Goal: Task Accomplishment & Management: Manage account settings

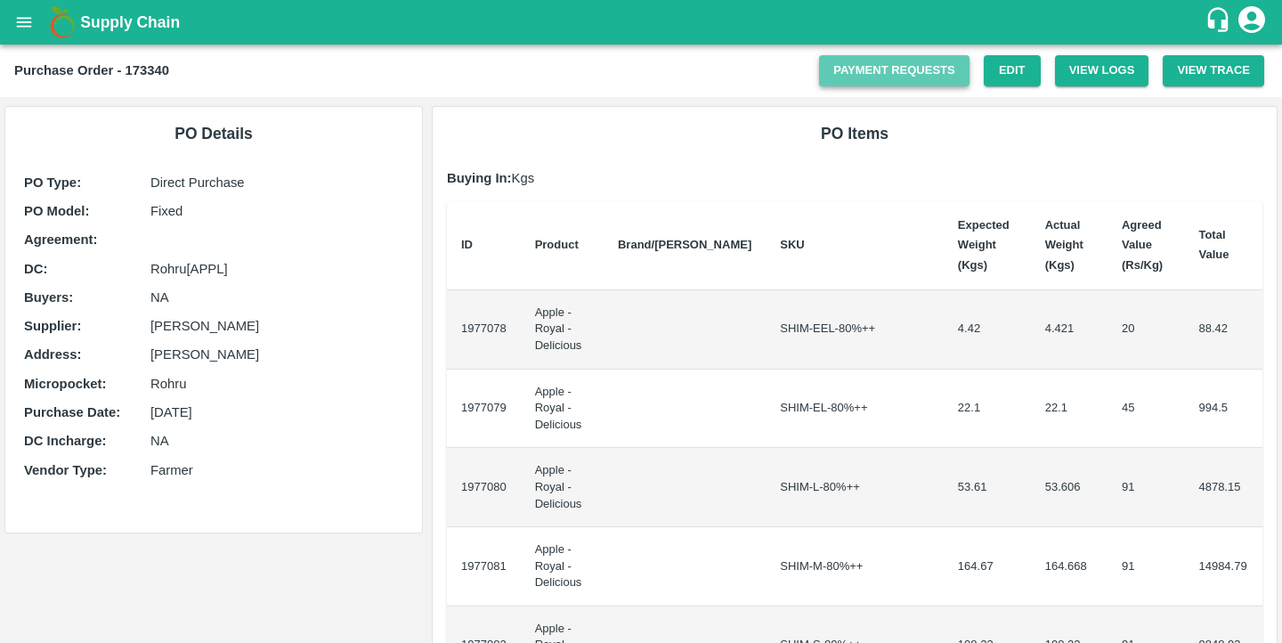
click at [883, 75] on link "Payment Requests" at bounding box center [894, 70] width 150 height 31
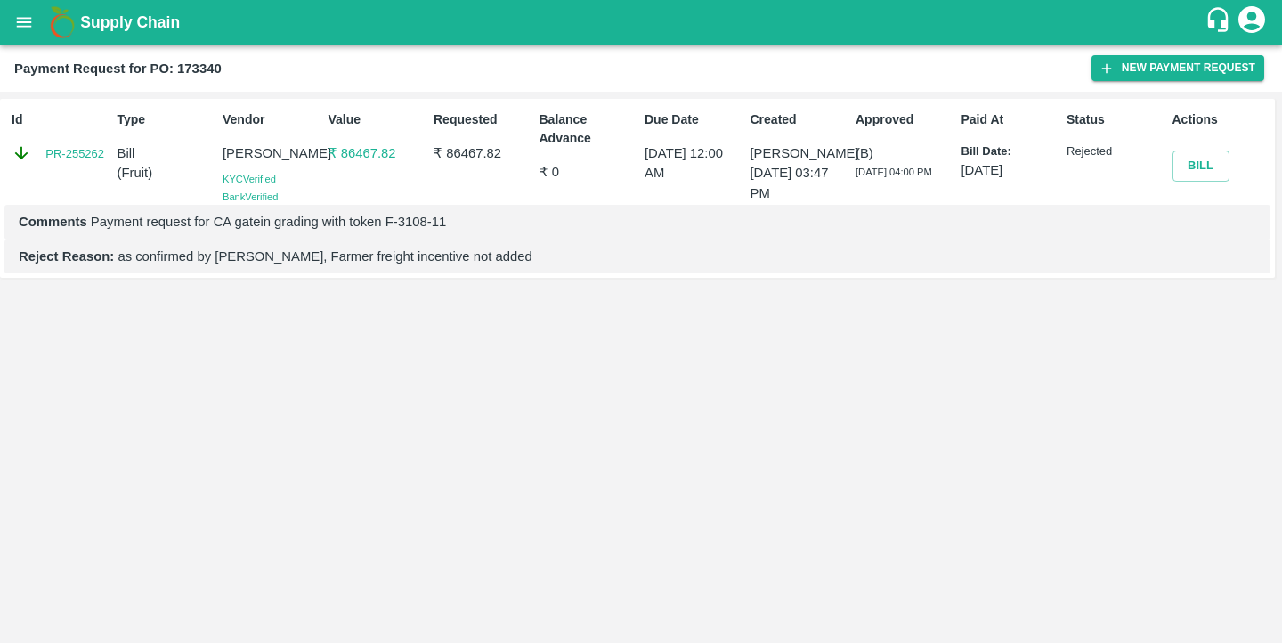
drag, startPoint x: 961, startPoint y: 169, endPoint x: 1049, endPoint y: 170, distance: 88.1
click at [1049, 170] on p "[DATE]" at bounding box center [1010, 170] width 99 height 20
drag, startPoint x: 251, startPoint y: 222, endPoint x: 479, endPoint y: 222, distance: 227.9
click at [479, 222] on p "Comments Payment request for CA gatein grading with token F-3108-11" at bounding box center [637, 222] width 1237 height 20
drag, startPoint x: 127, startPoint y: 253, endPoint x: 295, endPoint y: 272, distance: 168.5
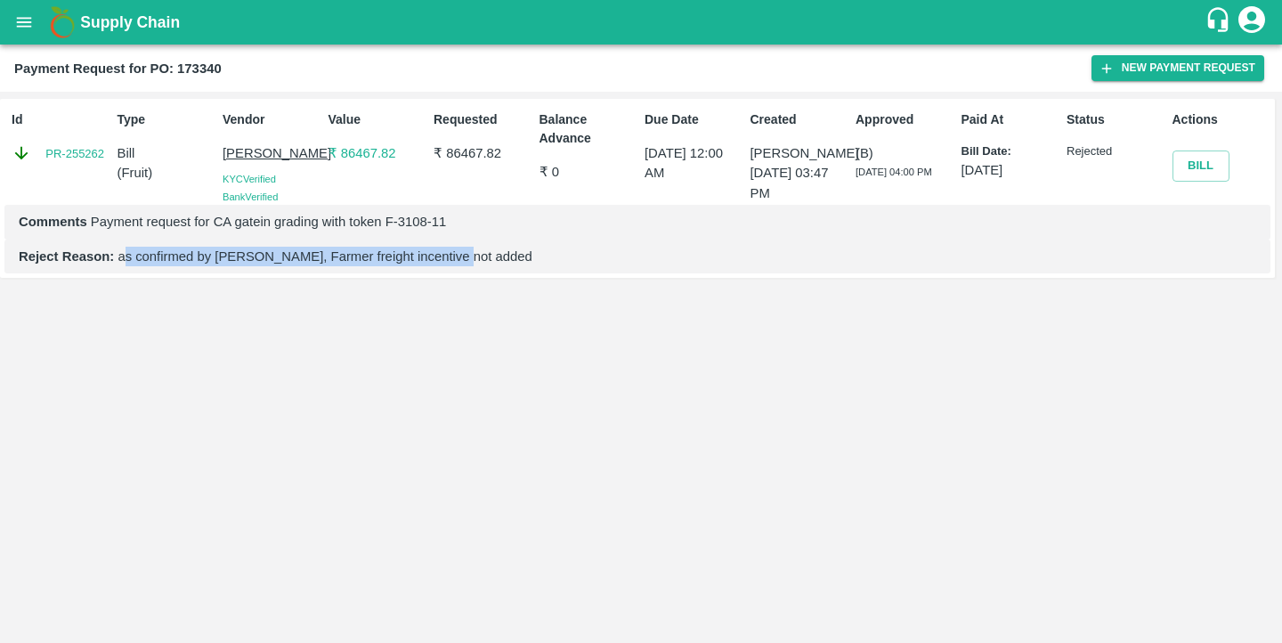
click at [294, 272] on div "Reject Reason: as confirmed by [PERSON_NAME], Farmer freight incentive not added" at bounding box center [637, 256] width 1266 height 34
click at [346, 264] on p "Reject Reason: as confirmed by [PERSON_NAME], Farmer freight incentive not added" at bounding box center [637, 257] width 1237 height 20
drag, startPoint x: 467, startPoint y: 255, endPoint x: 192, endPoint y: 255, distance: 275.0
click at [193, 255] on p "Reject Reason: as confirmed by [PERSON_NAME], Farmer freight incentive not added" at bounding box center [637, 257] width 1237 height 20
click at [137, 247] on p "Reject Reason: as confirmed by [PERSON_NAME], Farmer freight incentive not added" at bounding box center [637, 257] width 1237 height 20
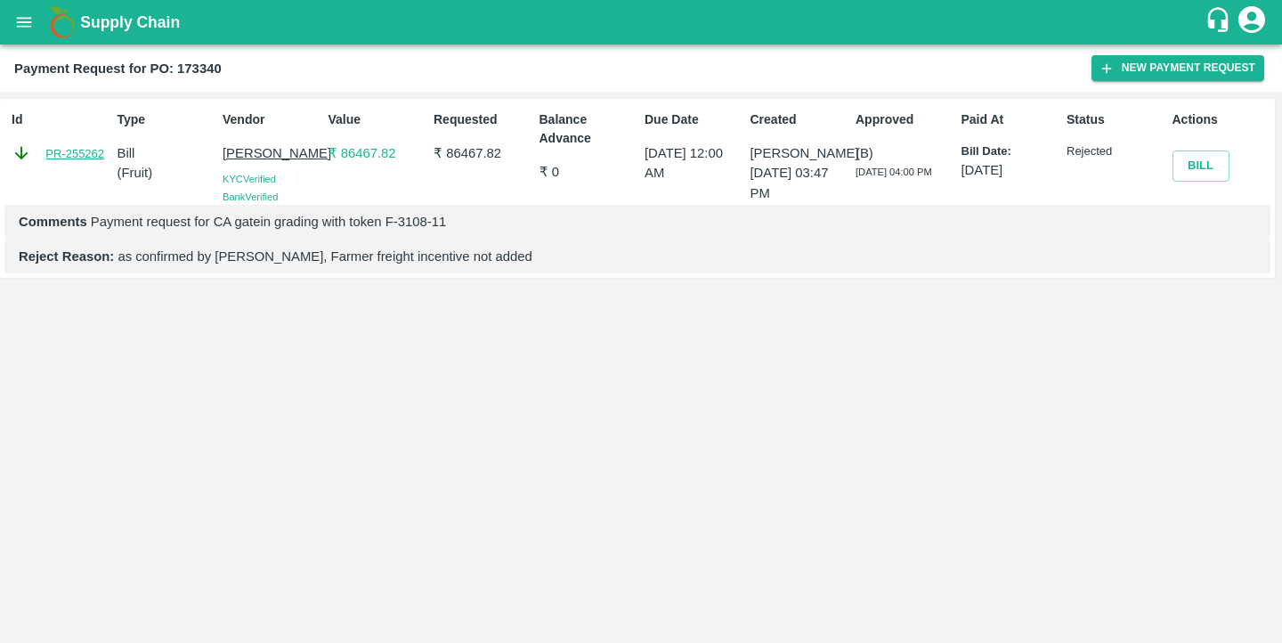
click at [90, 153] on link "PR-255262" at bounding box center [74, 154] width 59 height 18
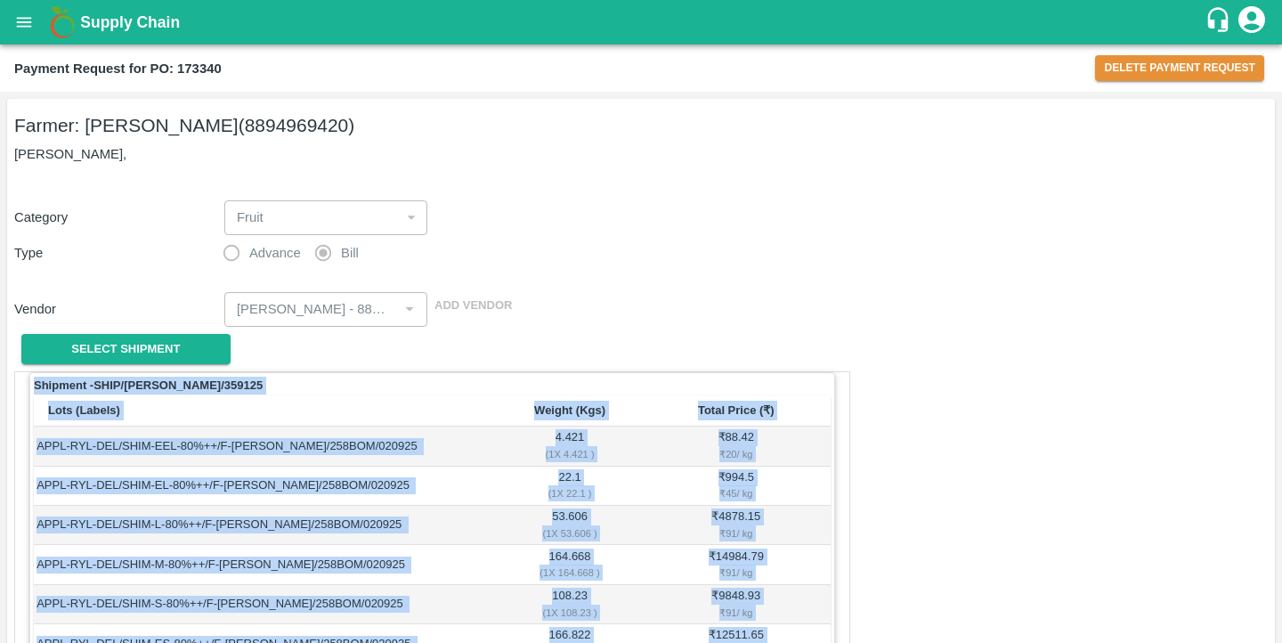
drag, startPoint x: 593, startPoint y: 523, endPoint x: 1023, endPoint y: 273, distance: 497.4
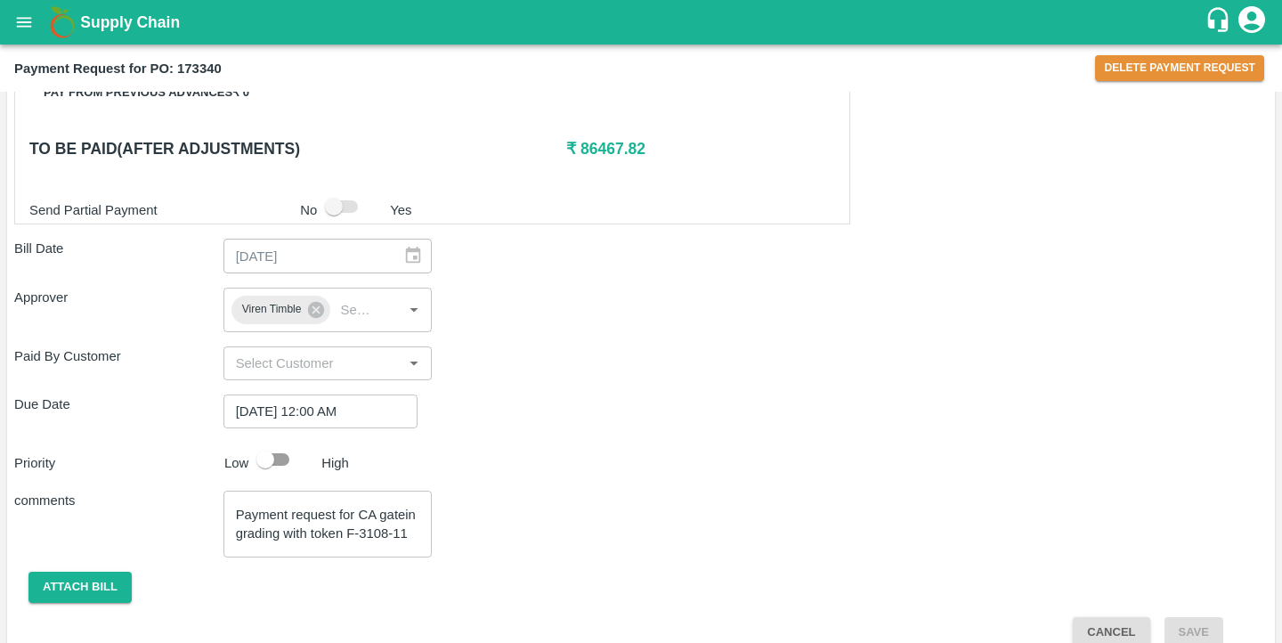
scroll to position [1612, 0]
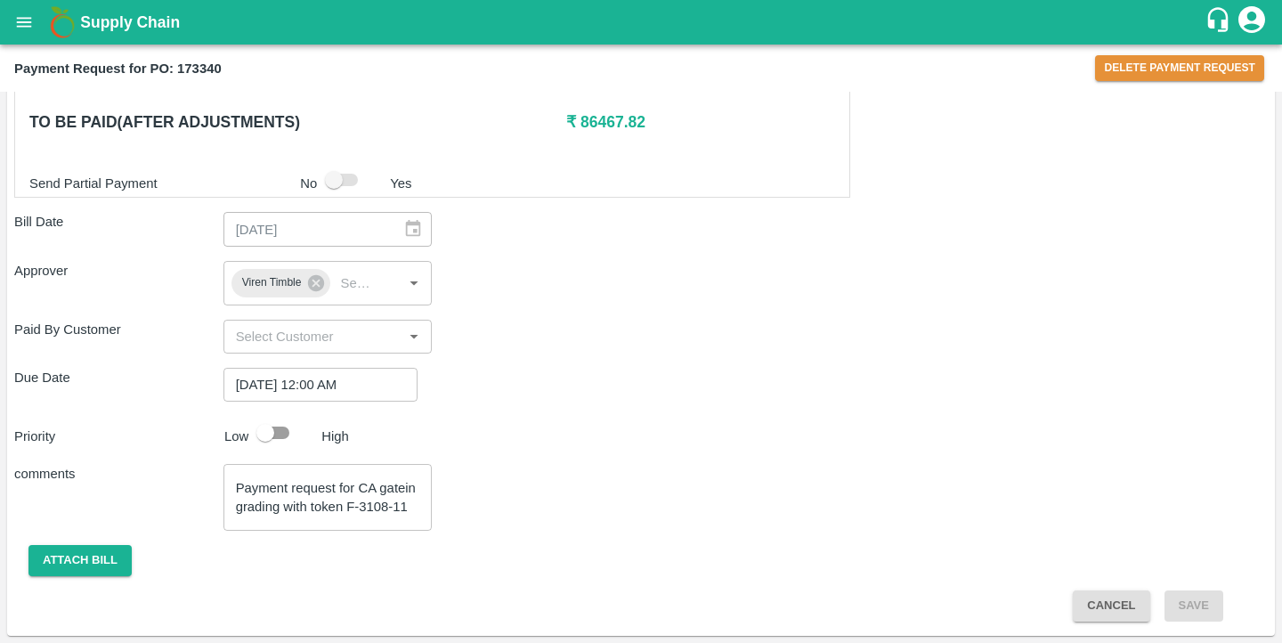
click at [1102, 602] on button "Cancel" at bounding box center [1111, 605] width 77 height 31
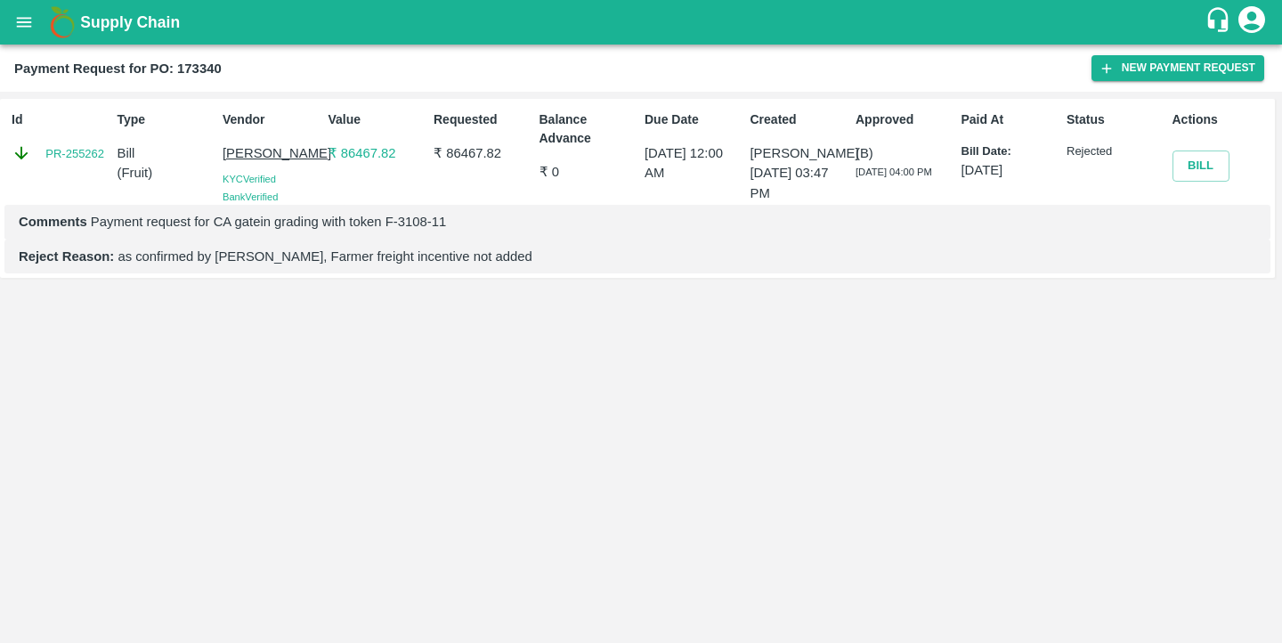
click at [816, 421] on div "Id PR-255262 Type Bill ( Fruit ) Vendor Ankush KYC Verified Bank Verified Value…" at bounding box center [641, 367] width 1282 height 551
